Goal: Obtain resource: Obtain resource

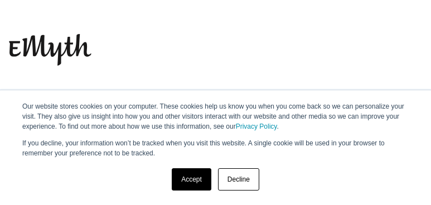
click at [194, 172] on link "Accept" at bounding box center [192, 179] width 40 height 22
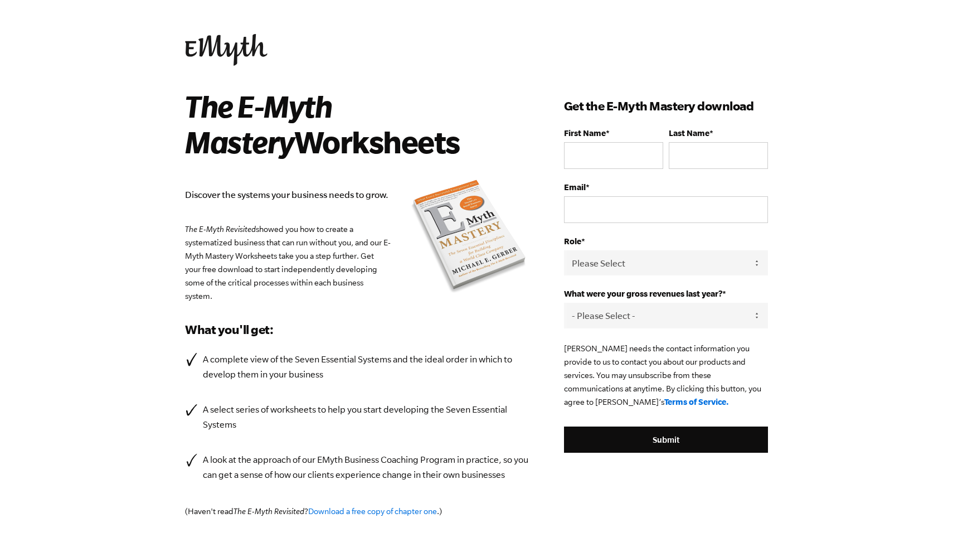
drag, startPoint x: 320, startPoint y: 195, endPoint x: 310, endPoint y: 294, distance: 99.2
click at [310, 294] on div "The E-Myth Mastery Worksheets Discover the systems your business needs to grow.…" at bounding box center [374, 311] width 379 height 447
drag, startPoint x: 298, startPoint y: 358, endPoint x: 299, endPoint y: 392, distance: 34.0
click at [299, 392] on ul "A complete view of the Seven Essential Systems and the ideal order in which to …" at bounding box center [357, 417] width 345 height 130
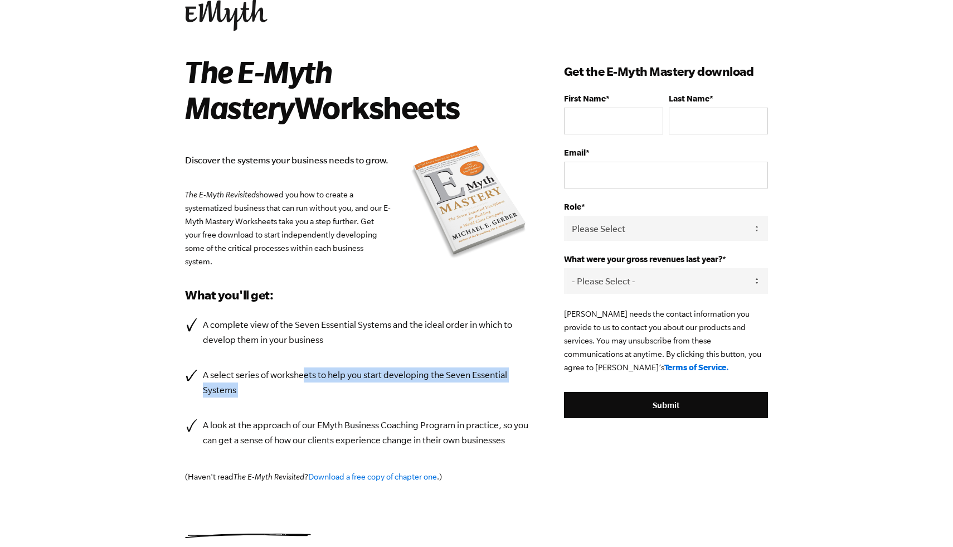
drag, startPoint x: 303, startPoint y: 378, endPoint x: 303, endPoint y: 400, distance: 21.7
click at [303, 400] on ul "A complete view of the Seven Essential Systems and the ideal order in which to …" at bounding box center [357, 382] width 345 height 130
click at [303, 401] on ul "A complete view of the Seven Essential Systems and the ideal order in which to …" at bounding box center [357, 382] width 345 height 130
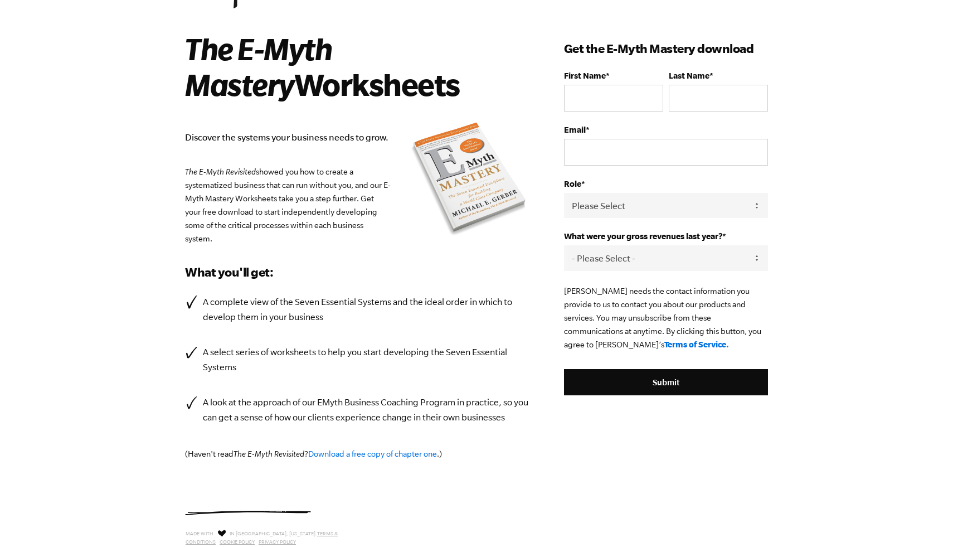
scroll to position [59, 0]
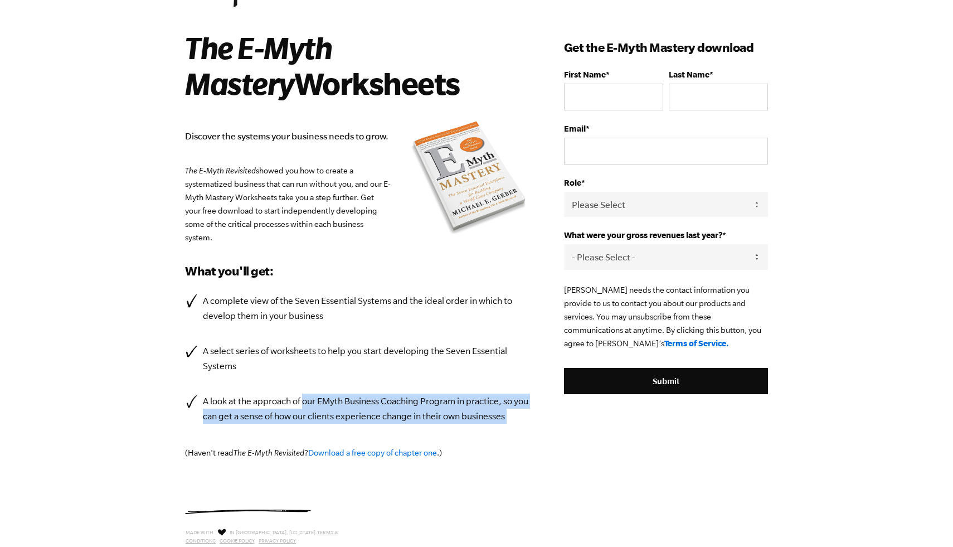
drag, startPoint x: 303, startPoint y: 405, endPoint x: 303, endPoint y: 423, distance: 18.9
click at [303, 423] on div "The E-Myth Mastery Worksheets Discover the systems your business needs to grow.…" at bounding box center [374, 253] width 379 height 447
click at [298, 434] on div "The E-Myth Mastery Worksheets Discover the systems your business needs to grow.…" at bounding box center [374, 253] width 379 height 447
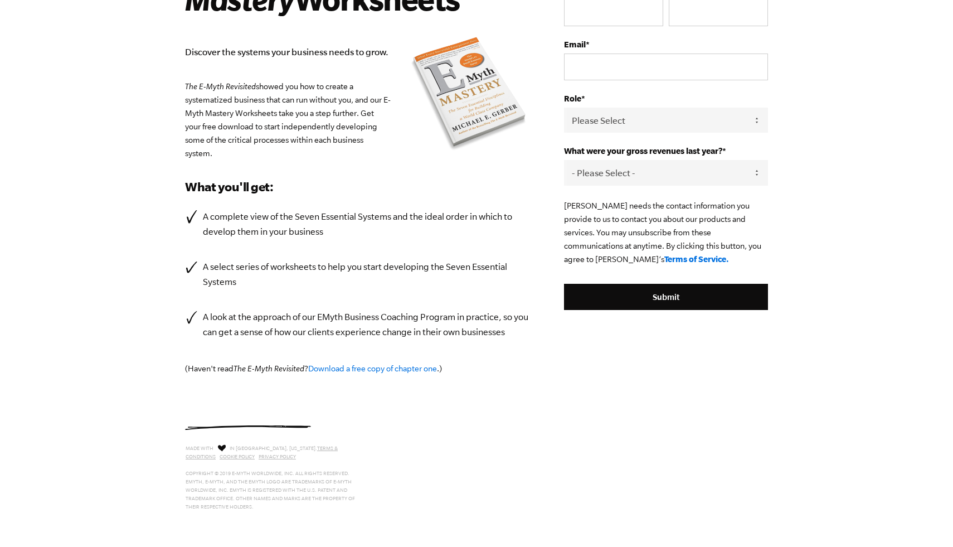
scroll to position [0, 0]
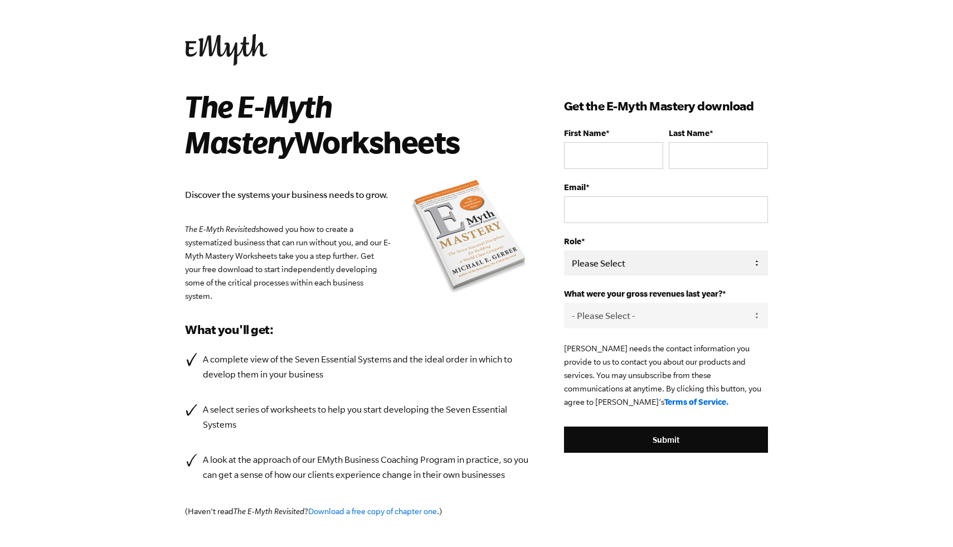
click at [638, 270] on select "Please Select Owner Partner / Co-Owner Executive Employee / Other" at bounding box center [666, 262] width 204 height 25
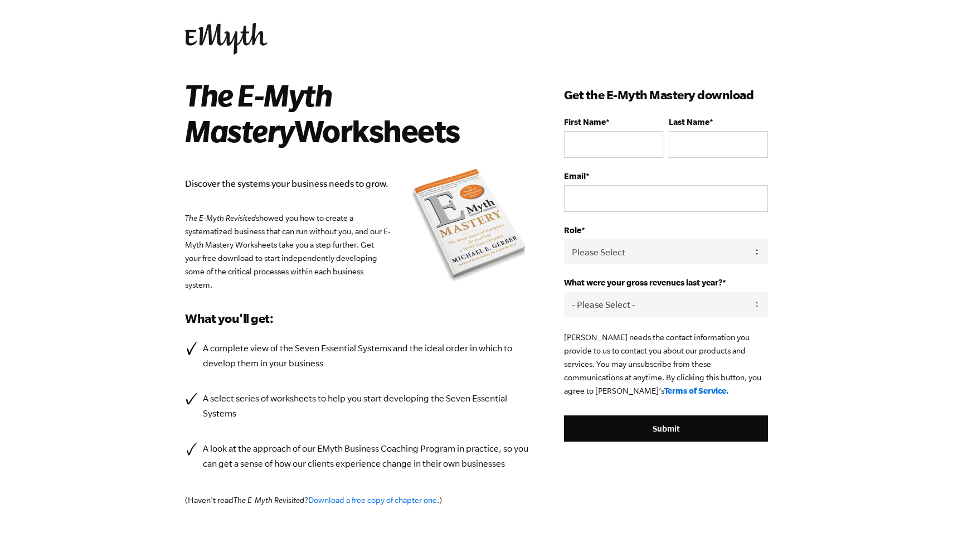
scroll to position [13, 0]
